Goal: Task Accomplishment & Management: Use online tool/utility

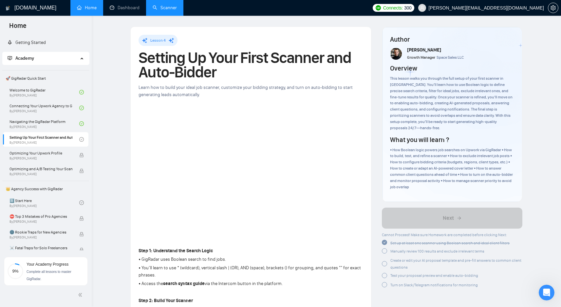
click at [157, 8] on link "Scanner" at bounding box center [165, 8] width 24 height 6
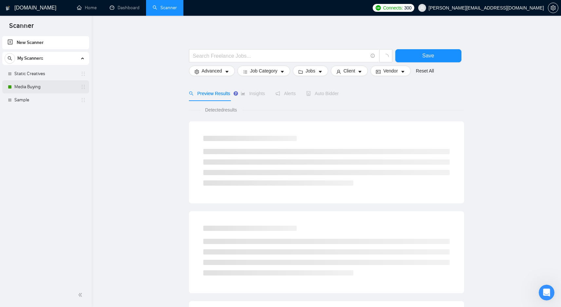
click at [67, 88] on link "Media Buying" at bounding box center [45, 86] width 62 height 13
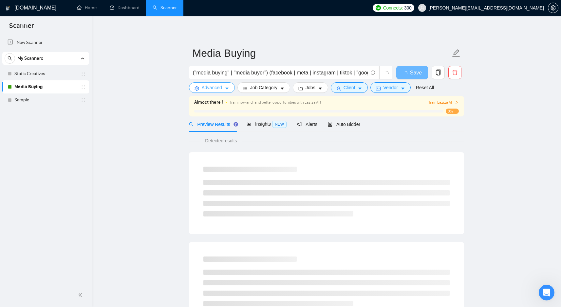
click at [218, 88] on span "Advanced" at bounding box center [212, 87] width 20 height 7
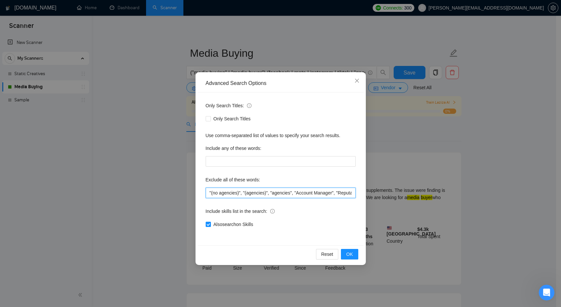
scroll to position [0, 585]
drag, startPoint x: 284, startPoint y: 192, endPoint x: 390, endPoint y: 195, distance: 106.2
click at [390, 195] on div "Advanced Search Options Only Search Titles: Only Search Titles Use comma-separa…" at bounding box center [280, 153] width 561 height 307
click at [352, 190] on input ""(no agencies)", "(agencies)", "agencies", "Account Manager", "Reputation Manag…" at bounding box center [281, 192] width 150 height 10
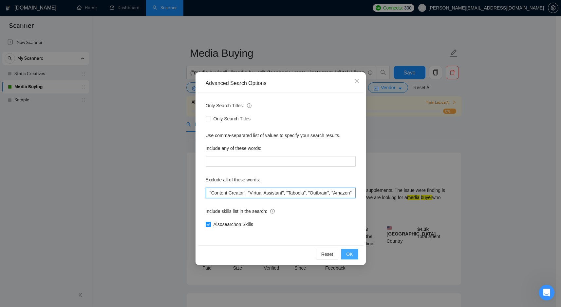
type input ""(no agencies)", "(agencies)", "agencies", "Account Manager", "Reputation Manag…"
click at [356, 253] on button "OK" at bounding box center [349, 254] width 17 height 10
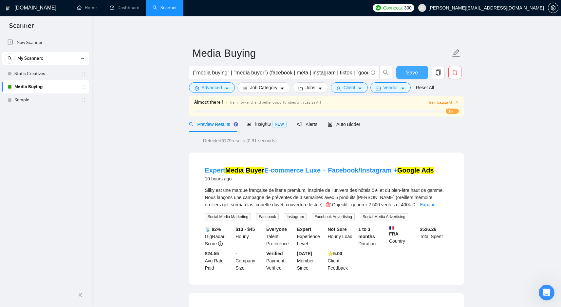
click at [423, 70] on button "Save" at bounding box center [412, 72] width 32 height 13
click at [356, 122] on span "Auto Bidder" at bounding box center [344, 124] width 32 height 5
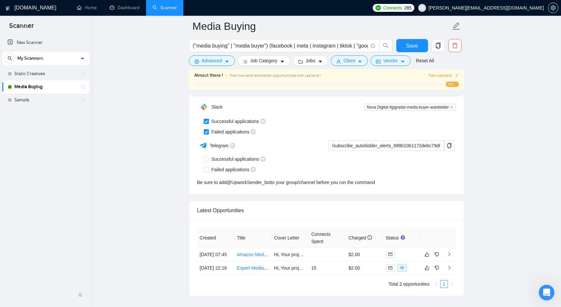
scroll to position [1584, 0]
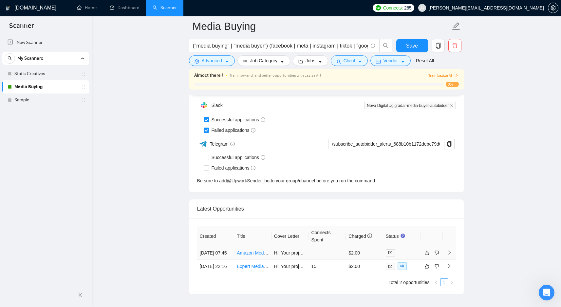
click at [263, 253] on link "Amazon Media Buyer" at bounding box center [259, 252] width 44 height 5
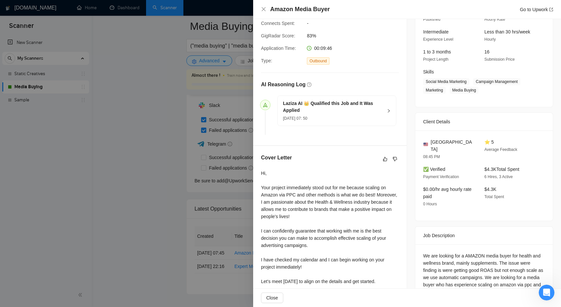
scroll to position [87, 0]
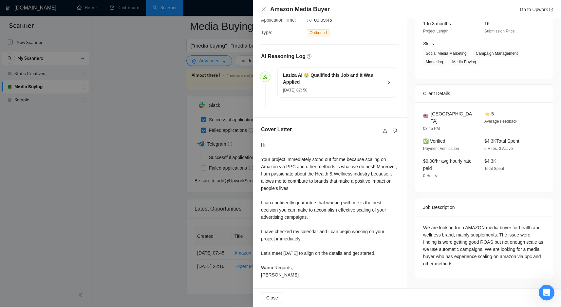
click at [185, 175] on div at bounding box center [280, 153] width 561 height 307
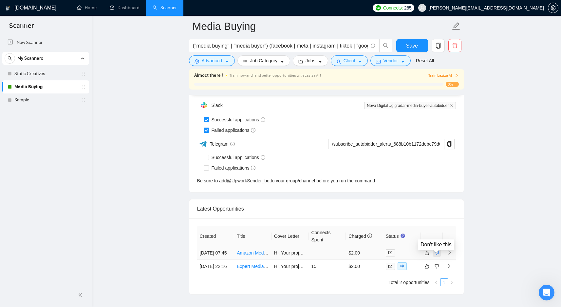
click at [438, 255] on icon "dislike" at bounding box center [437, 252] width 4 height 4
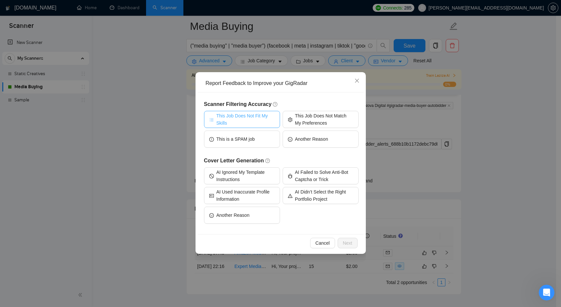
click at [265, 120] on span "This Job Does Not Fit My Skills" at bounding box center [246, 119] width 58 height 14
click at [353, 246] on button "Next" at bounding box center [348, 243] width 20 height 10
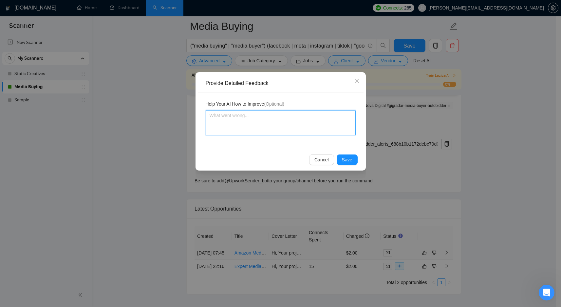
click at [306, 131] on textarea at bounding box center [281, 122] width 150 height 25
click at [351, 159] on span "Save" at bounding box center [347, 159] width 10 height 7
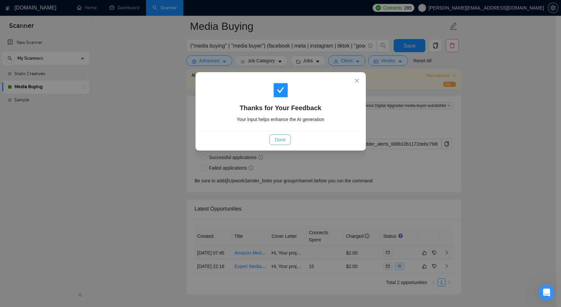
click at [283, 140] on span "Done" at bounding box center [280, 139] width 11 height 7
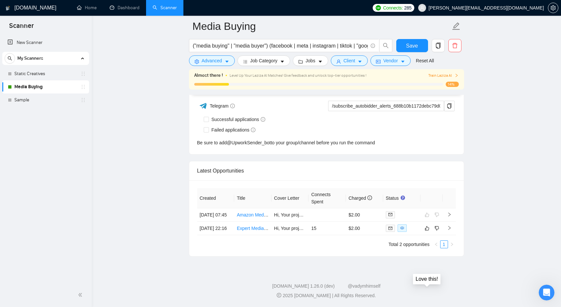
scroll to position [1582, 0]
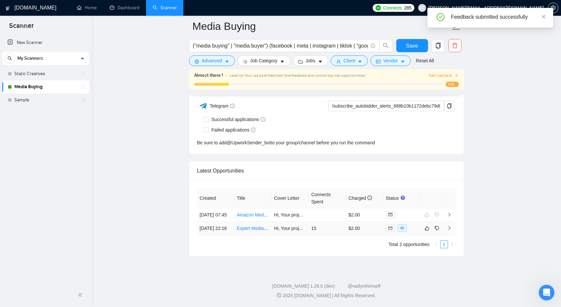
click at [263, 225] on link "Expert Media Buyer E-commerce Luxe – Facebook/Instagram + Google Ads" at bounding box center [314, 227] width 155 height 5
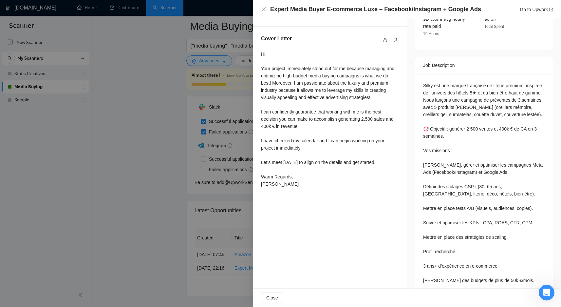
scroll to position [221, 0]
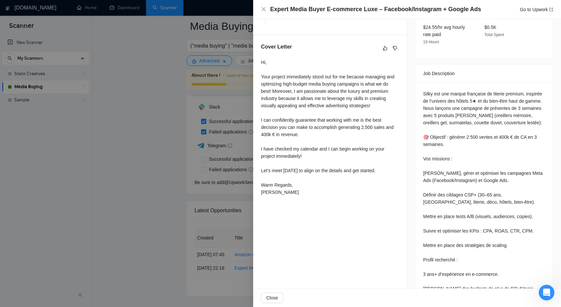
click at [203, 147] on div at bounding box center [280, 153] width 561 height 307
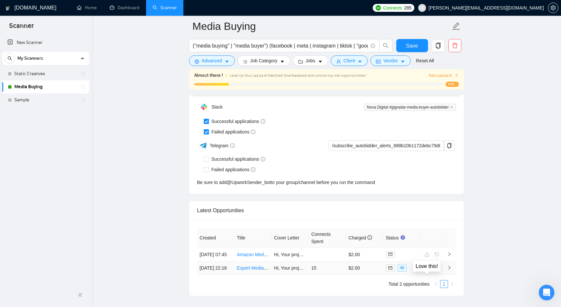
click at [425, 270] on icon "like" at bounding box center [427, 267] width 4 height 4
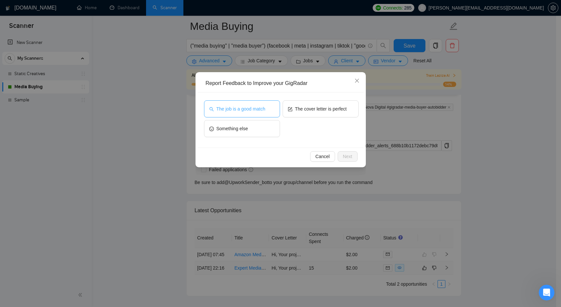
click at [258, 112] on span "The job is a good match" at bounding box center [241, 108] width 49 height 7
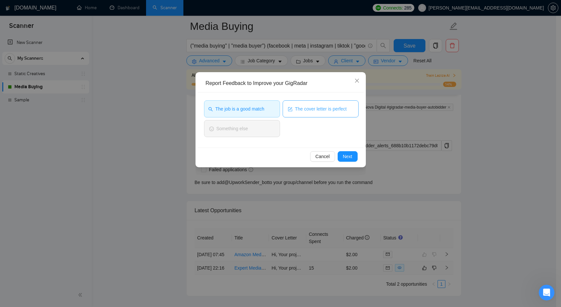
click at [325, 108] on span "The cover letter is perfect" at bounding box center [321, 108] width 52 height 7
click at [325, 110] on span "The cover letter is perfect" at bounding box center [320, 108] width 52 height 7
click at [353, 159] on button "Next" at bounding box center [348, 156] width 20 height 10
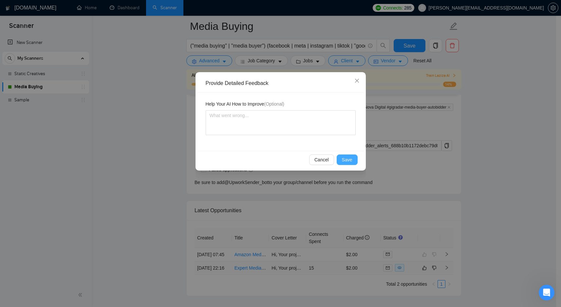
click at [352, 157] on span "Save" at bounding box center [347, 159] width 10 height 7
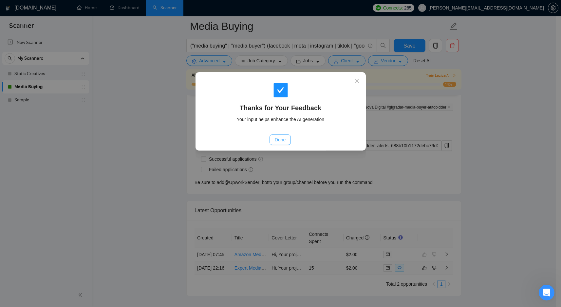
click at [287, 139] on button "Done" at bounding box center [280, 139] width 21 height 10
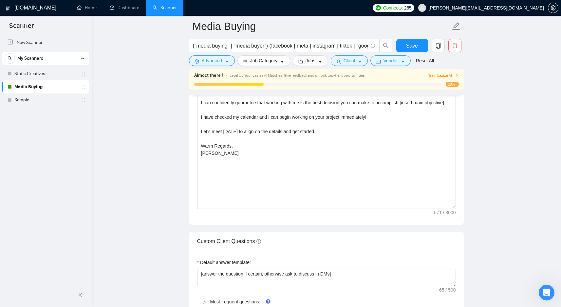
scroll to position [774, 0]
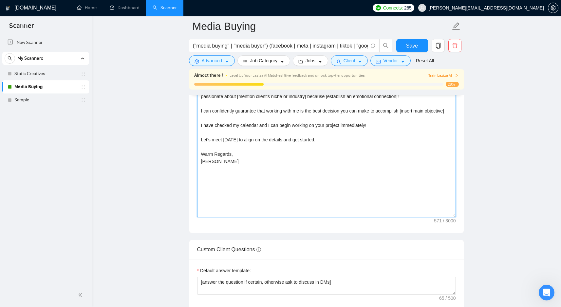
click at [382, 131] on textarea "[Say Hi, address the client by name (if available). Otherwise, simply say Hi] Y…" at bounding box center [326, 142] width 259 height 147
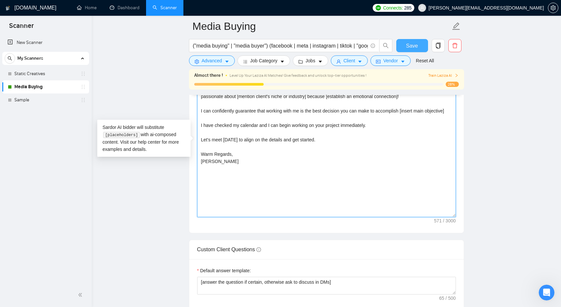
type textarea "[Say Hi, address the client by name (if available). Otherwise, simply say Hi] Y…"
click at [414, 51] on button "Save" at bounding box center [412, 45] width 32 height 13
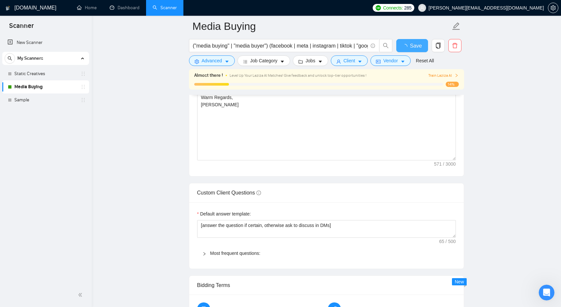
checkbox input "true"
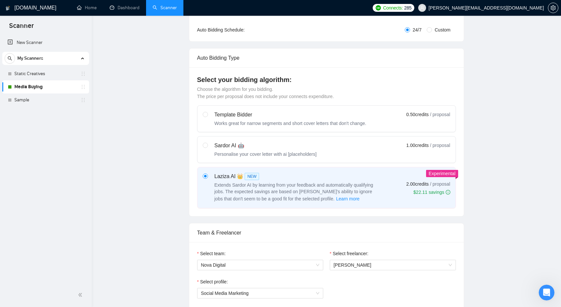
scroll to position [0, 0]
